Goal: Find specific page/section: Find specific page/section

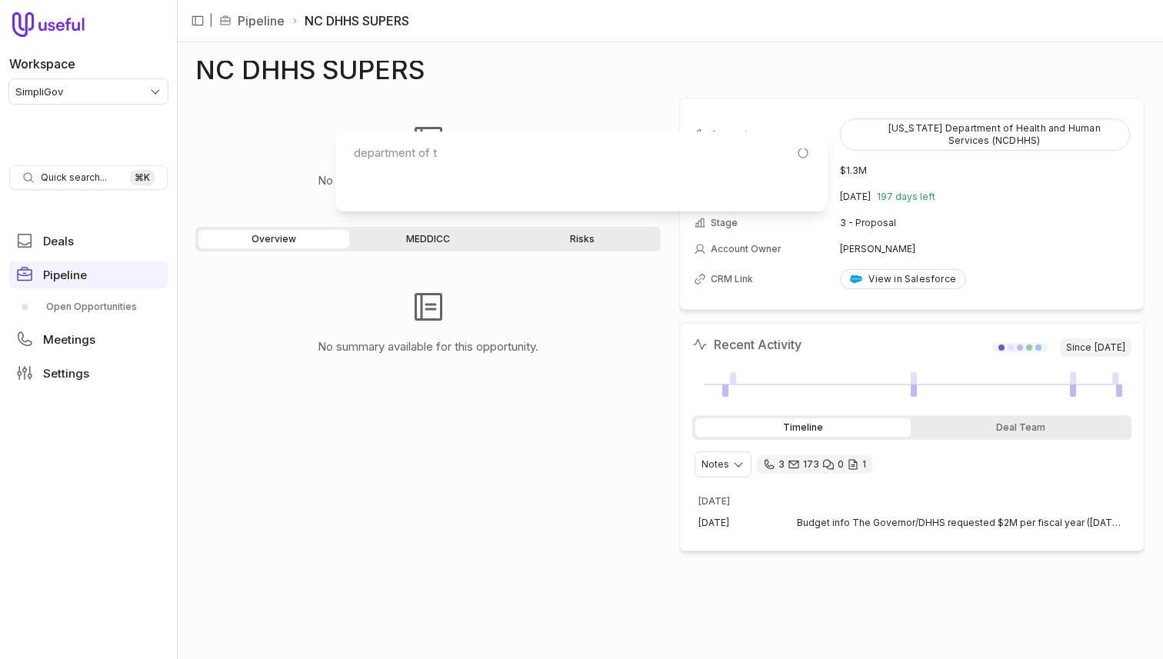
scroll to position [88, 0]
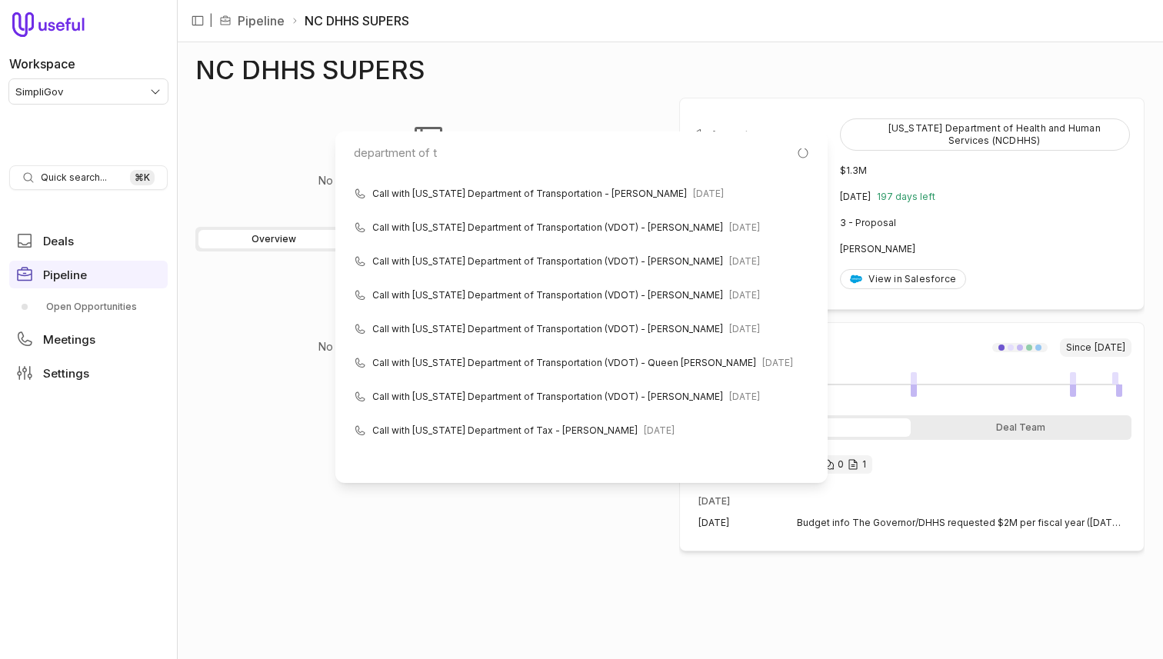
type input "department of ta"
